Goal: Communication & Community: Answer question/provide support

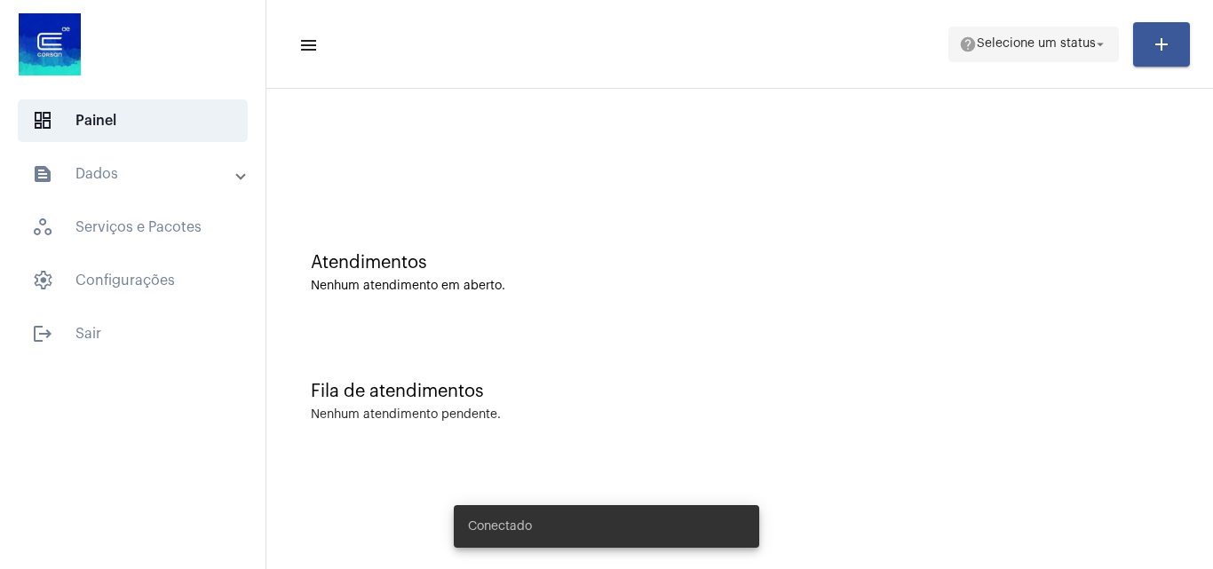
click at [1015, 35] on span "help Selecione um status arrow_drop_down" at bounding box center [1033, 44] width 149 height 32
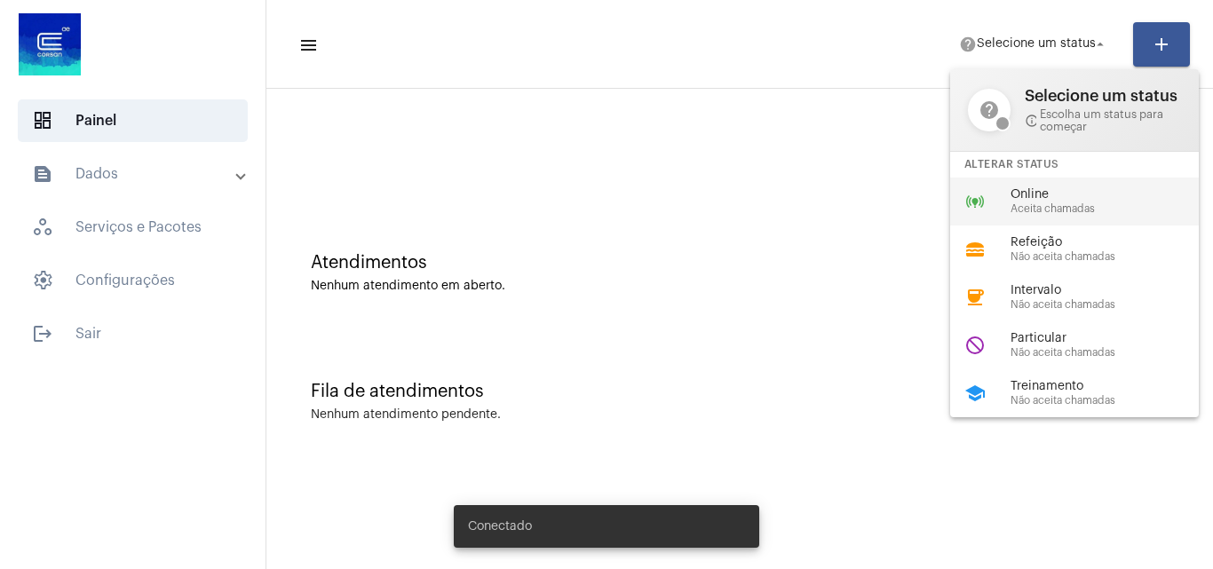
click at [1066, 186] on div "online_prediction Online Aceita chamadas" at bounding box center [1088, 202] width 277 height 48
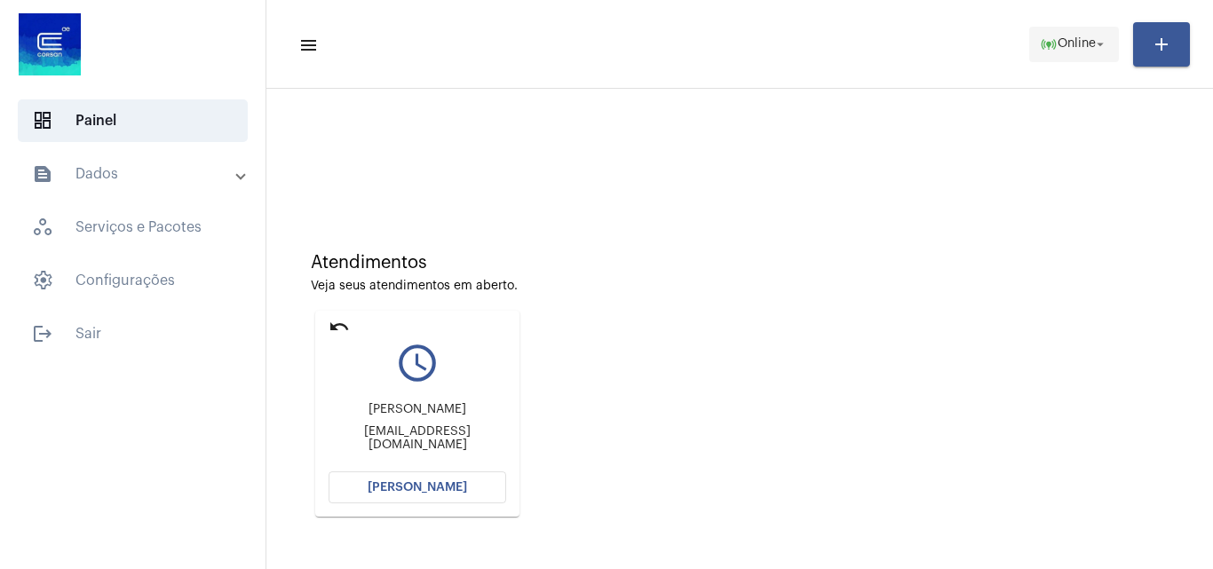
click at [1053, 48] on mat-icon "online_prediction" at bounding box center [1049, 45] width 18 height 18
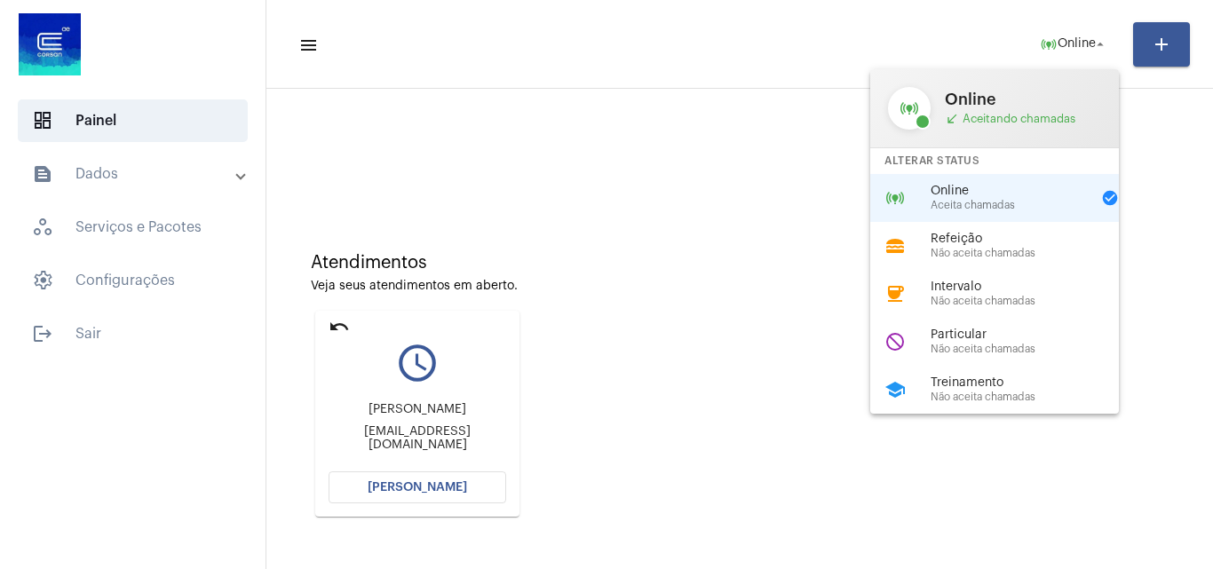
drag, startPoint x: 990, startPoint y: 339, endPoint x: 598, endPoint y: 284, distance: 396.3
click at [992, 339] on span "Particular" at bounding box center [1032, 335] width 202 height 13
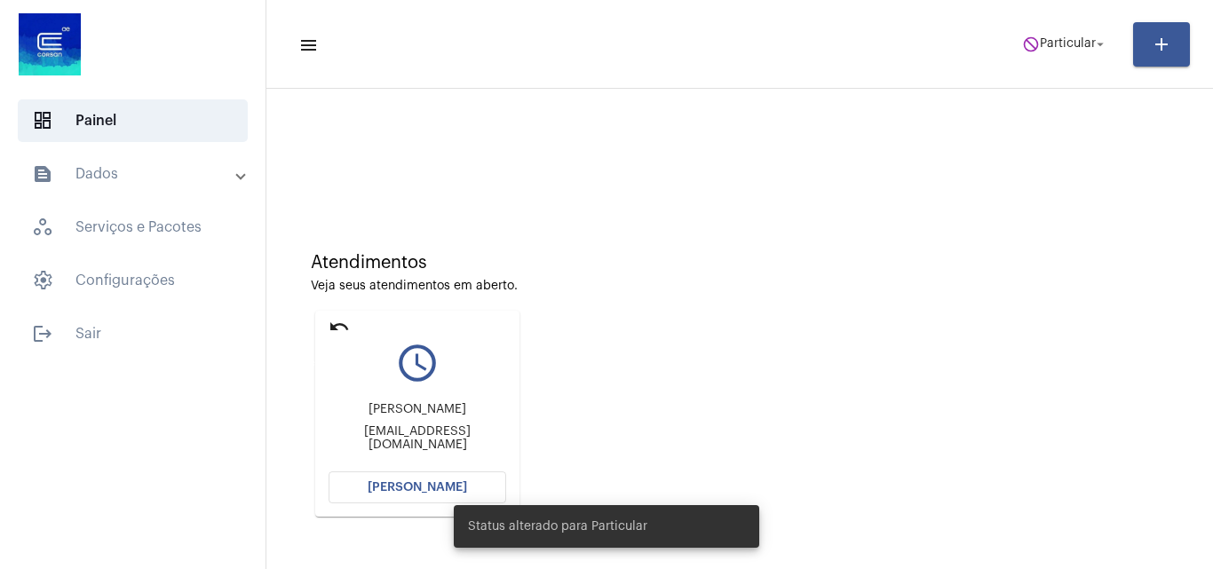
click at [344, 330] on mat-icon "undo" at bounding box center [339, 326] width 21 height 21
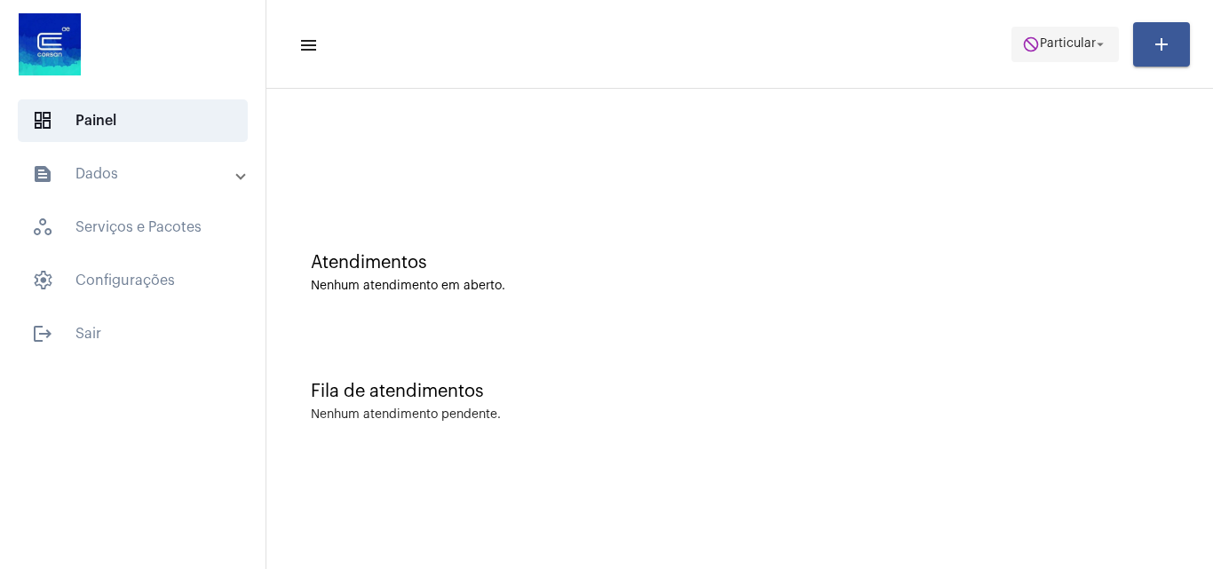
click at [1066, 52] on span "do_not_disturb Particular arrow_drop_down" at bounding box center [1065, 44] width 86 height 32
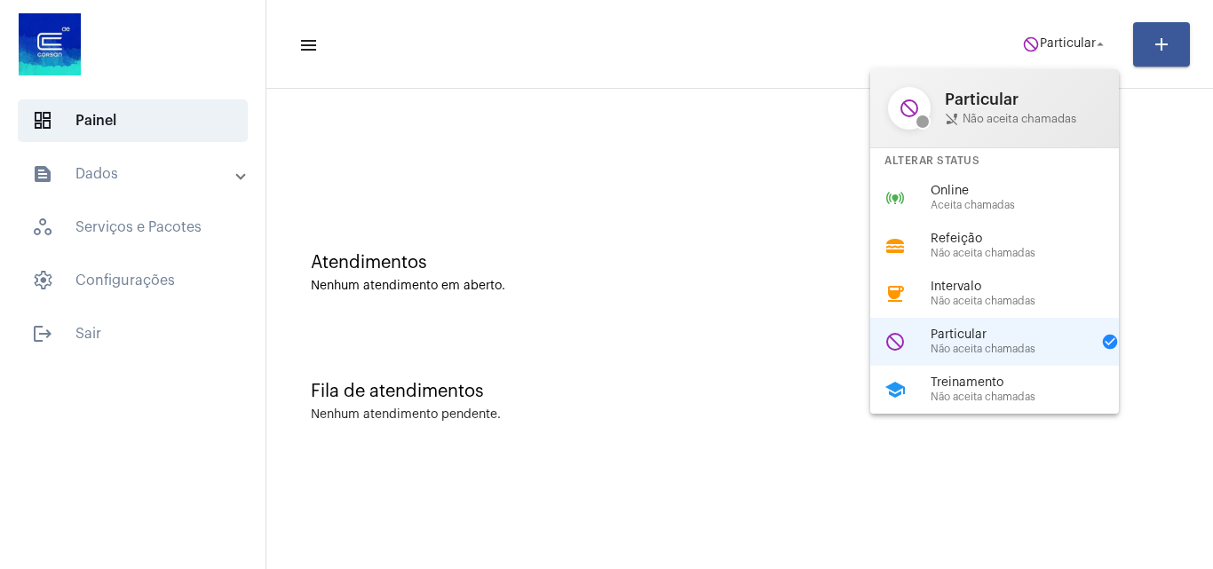
click at [1001, 202] on span "Aceita chamadas" at bounding box center [1032, 206] width 202 height 12
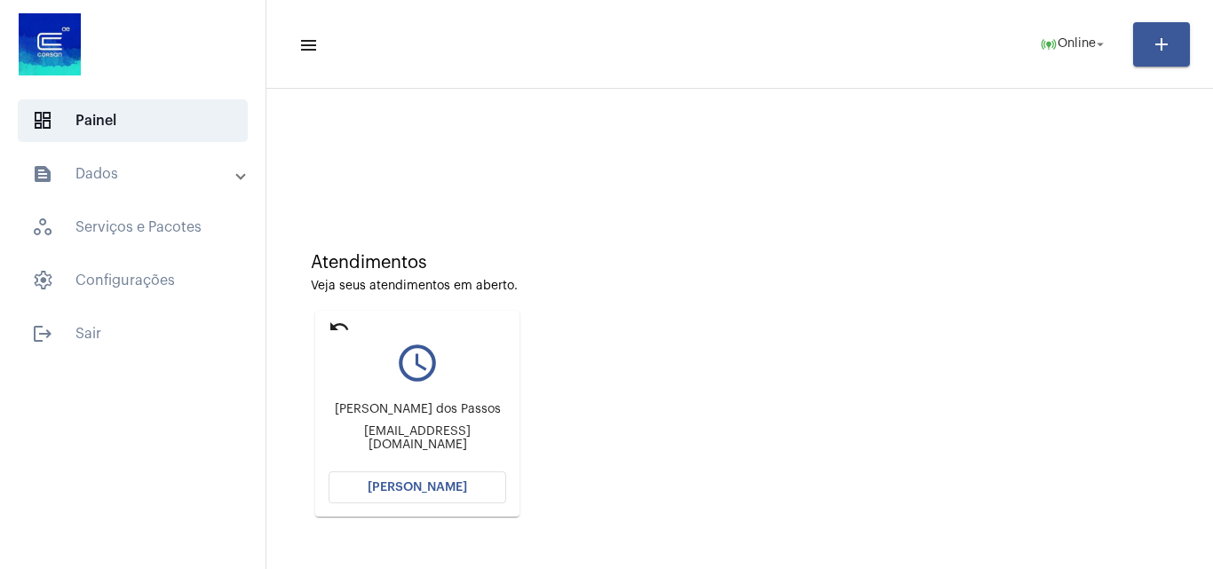
click at [456, 497] on button "[PERSON_NAME]" at bounding box center [418, 487] width 178 height 32
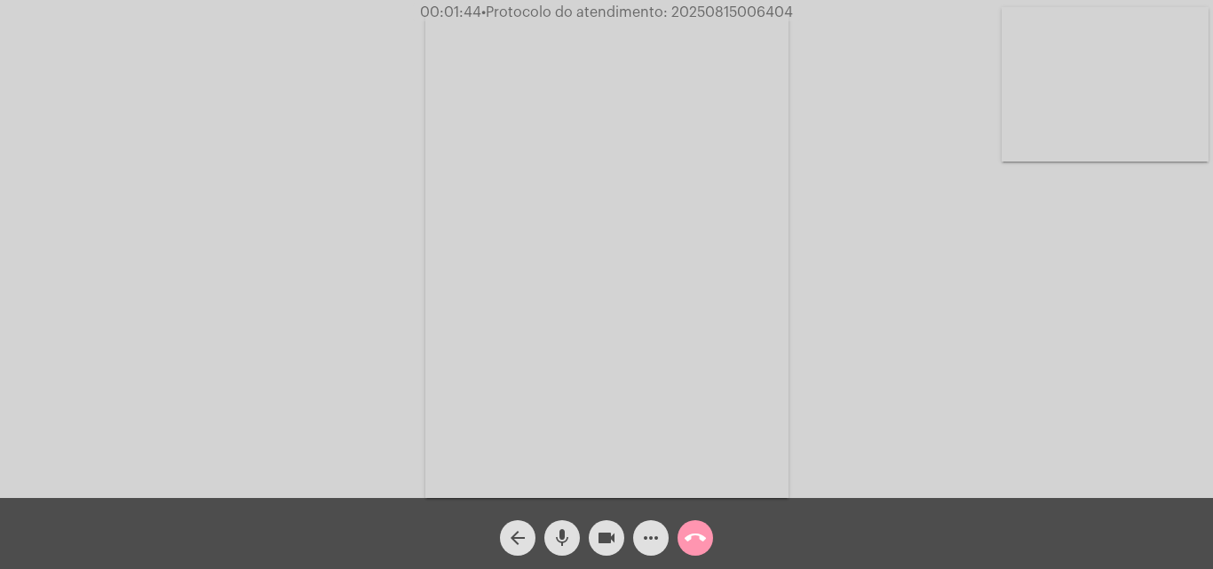
click at [1075, 105] on video at bounding box center [1105, 84] width 207 height 155
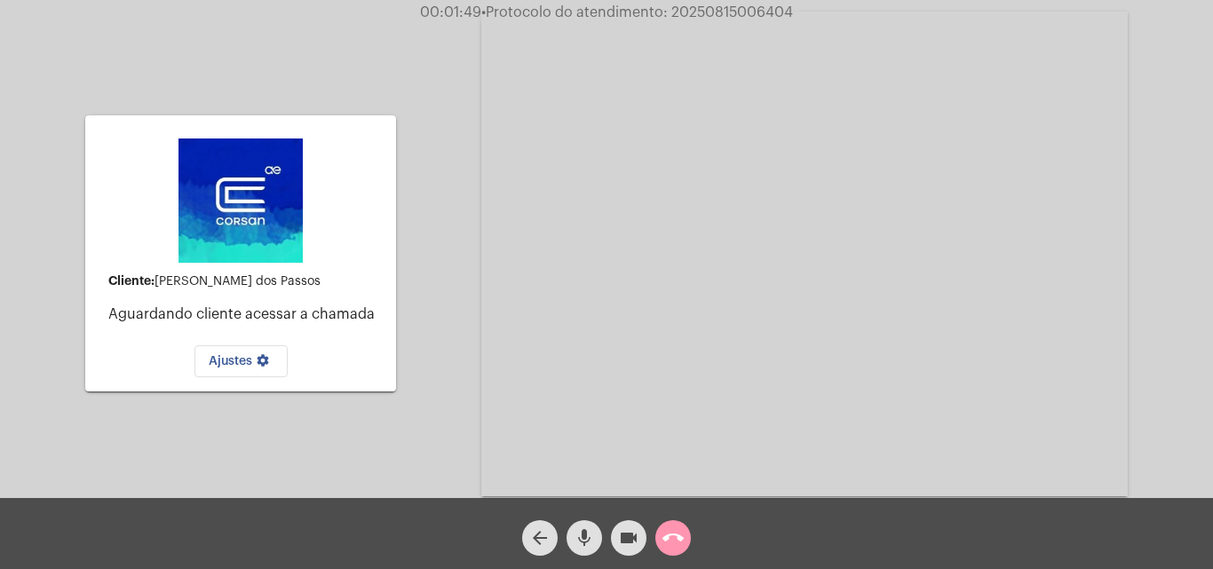
click at [636, 539] on mat-icon "videocam" at bounding box center [628, 537] width 21 height 21
click at [636, 539] on mat-icon "videocam_off" at bounding box center [628, 537] width 21 height 21
click at [360, 217] on mat-card-content "Cliente: [PERSON_NAME] dos Passos Aguardando cliente acessar a chamada Ajustes …" at bounding box center [240, 254] width 282 height 248
click at [682, 540] on mat-icon "call_end" at bounding box center [672, 537] width 21 height 21
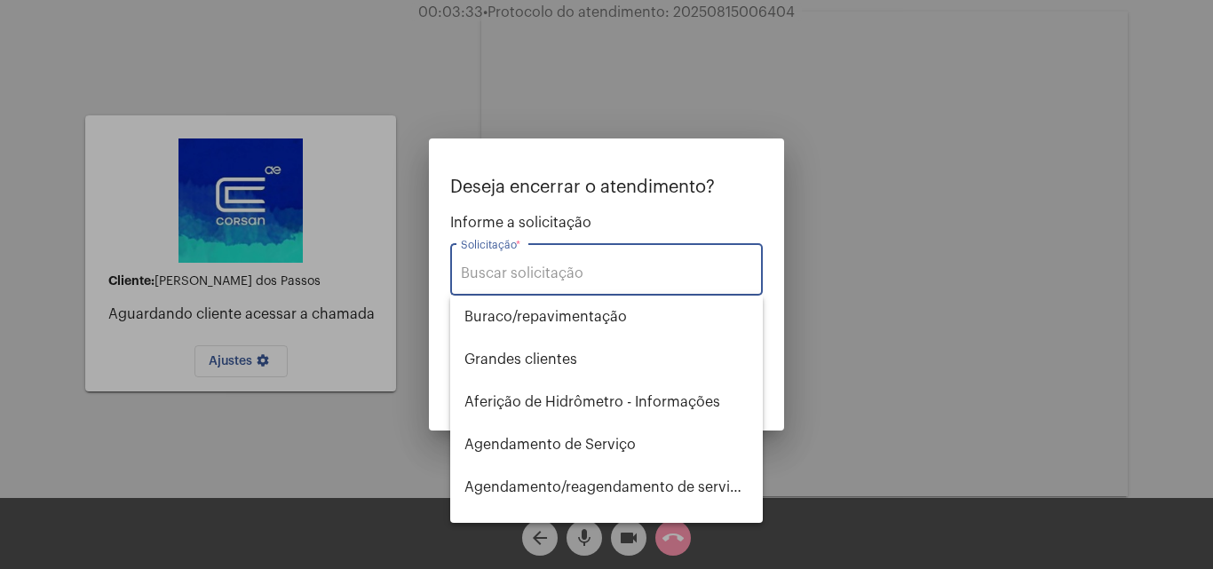
click at [622, 268] on input "Solicitação *" at bounding box center [606, 273] width 291 height 16
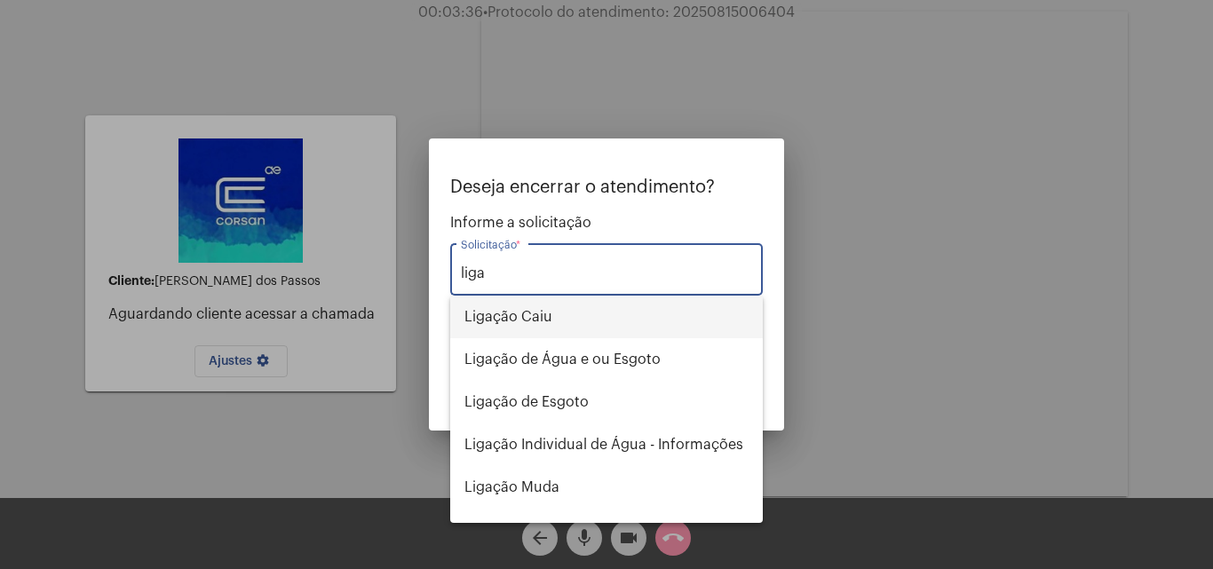
click at [557, 322] on span "Ligação Caiu" at bounding box center [606, 317] width 284 height 43
type input "Ligação Caiu"
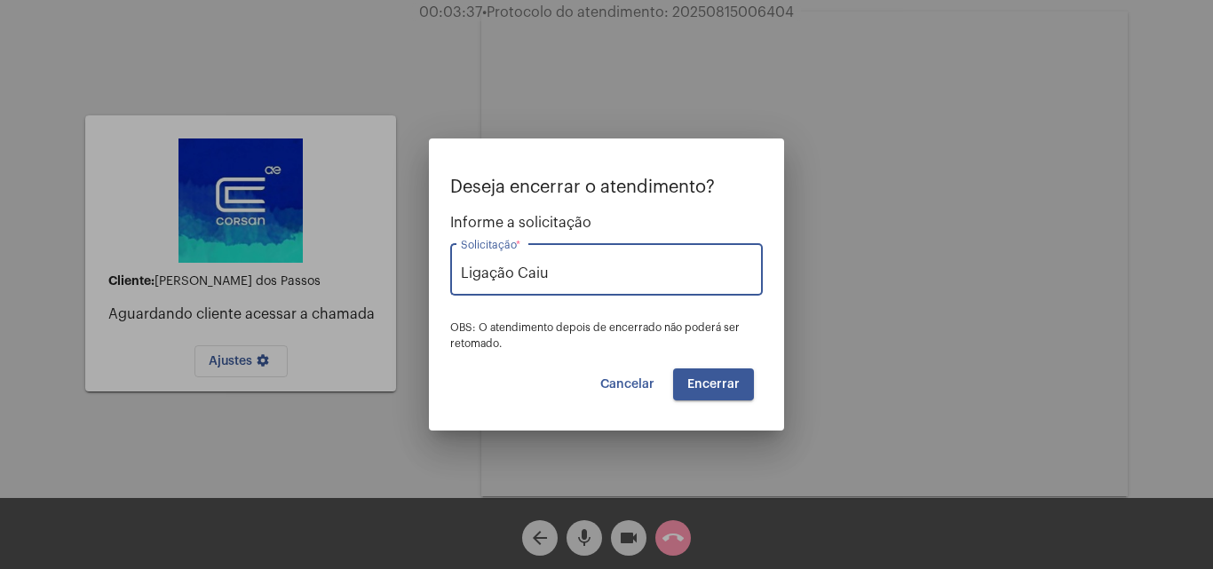
click at [735, 384] on span "Encerrar" at bounding box center [713, 384] width 52 height 12
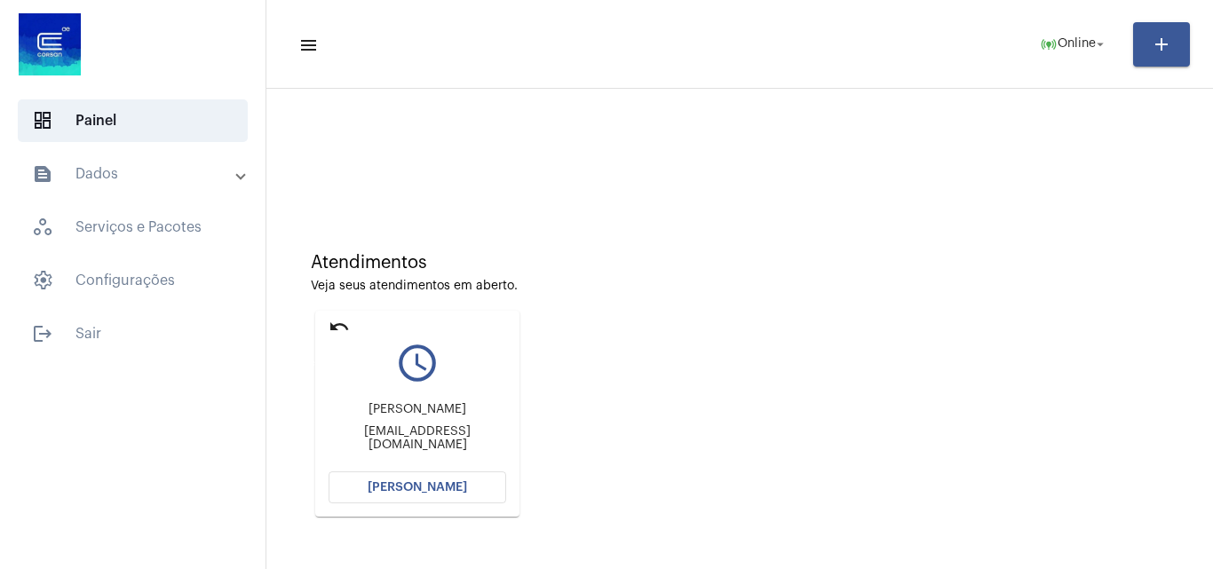
click at [330, 333] on mat-icon "undo" at bounding box center [339, 326] width 21 height 21
click at [1085, 45] on span "Online" at bounding box center [1077, 44] width 38 height 12
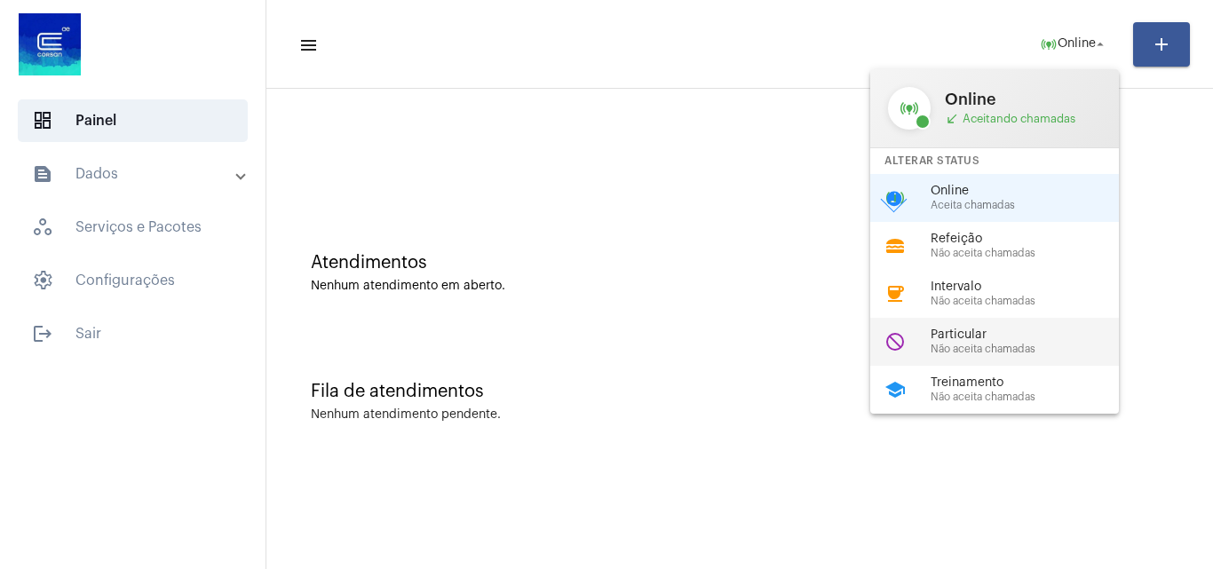
click at [992, 362] on div "do_not_disturb Particular Não aceita chamadas" at bounding box center [1008, 342] width 277 height 48
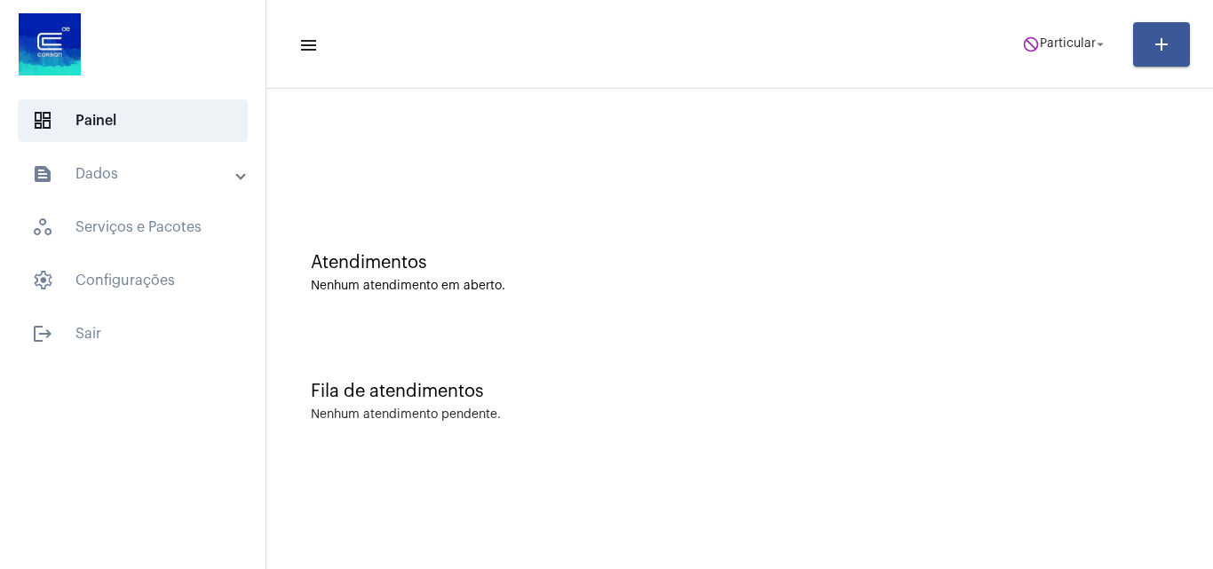
click at [199, 8] on div at bounding box center [132, 46] width 265 height 92
